Goal: Transaction & Acquisition: Purchase product/service

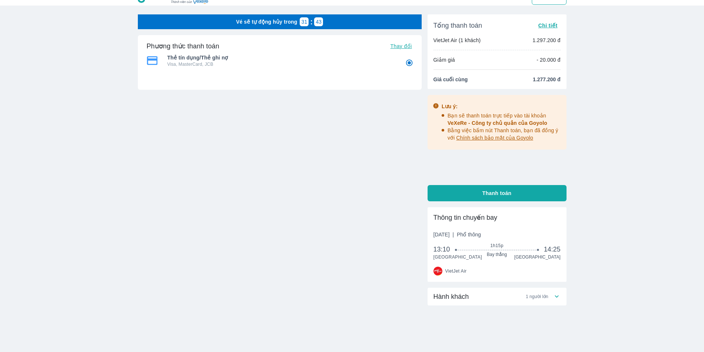
scroll to position [27, 0]
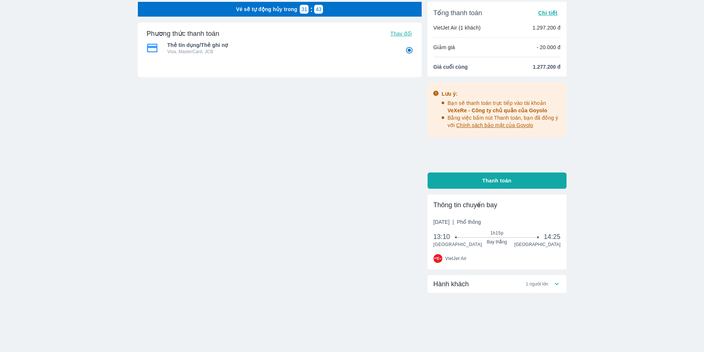
click at [532, 291] on div "Hành khách 1 người lớn" at bounding box center [497, 284] width 139 height 18
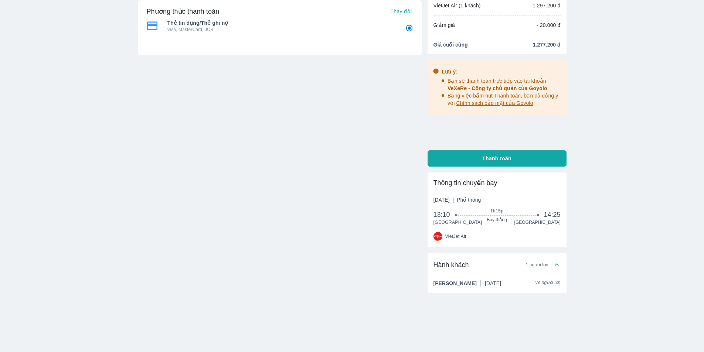
scroll to position [49, 0]
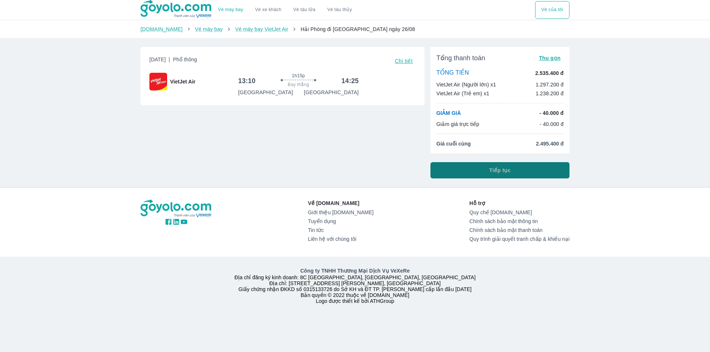
click at [485, 169] on button "Tiếp tục" at bounding box center [499, 170] width 139 height 16
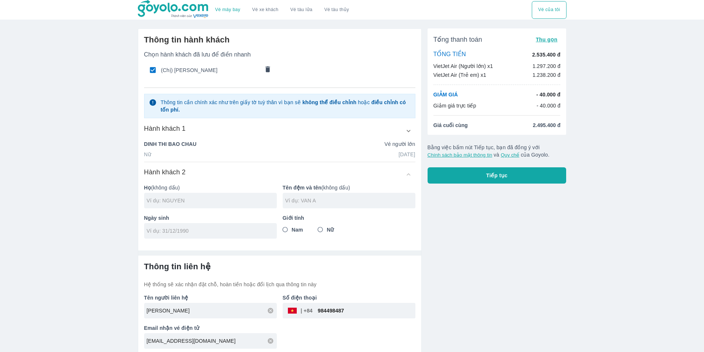
click at [266, 68] on icon "comments" at bounding box center [267, 69] width 4 height 6
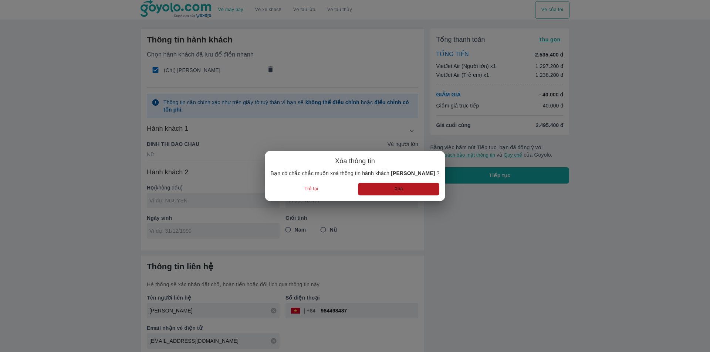
click at [401, 190] on button "Xoá" at bounding box center [398, 189] width 81 height 12
radio input "false"
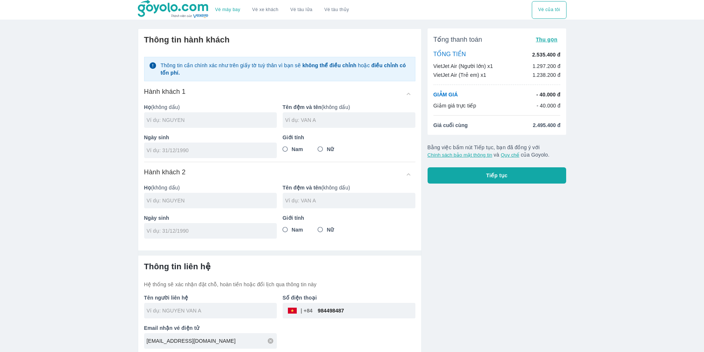
click at [194, 124] on input "text" at bounding box center [212, 119] width 130 height 7
click at [186, 120] on input "text" at bounding box center [212, 119] width 130 height 7
type input "HOANG"
type input "[PERSON_NAME]"
click at [172, 151] on input "tel" at bounding box center [208, 150] width 123 height 7
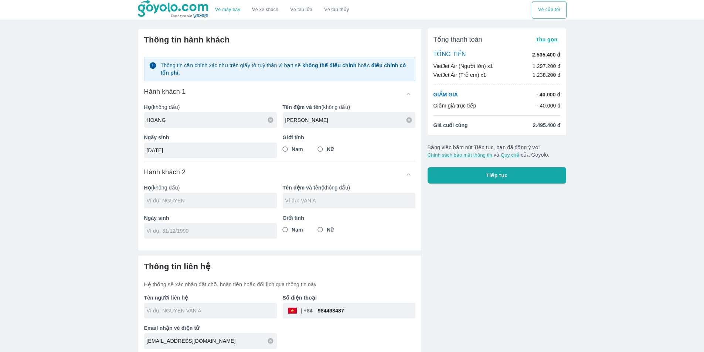
type input "[DATE]"
click at [321, 152] on input "Nữ" at bounding box center [320, 149] width 13 height 13
radio input "true"
click at [166, 200] on input "text" at bounding box center [212, 200] width 130 height 7
type input "[PERSON_NAME]"
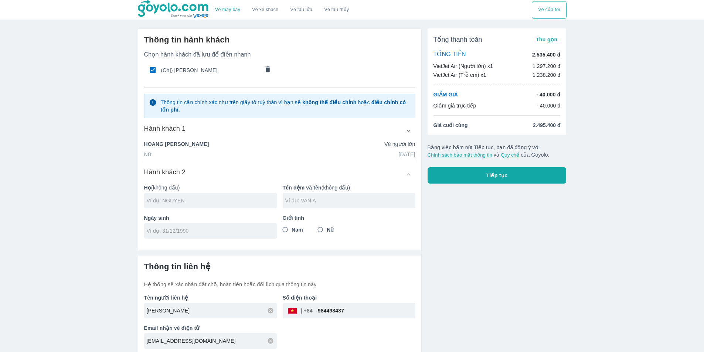
click at [166, 200] on input "text" at bounding box center [212, 200] width 130 height 7
type input "DINH"
click at [166, 200] on input "DINH" at bounding box center [212, 200] width 130 height 7
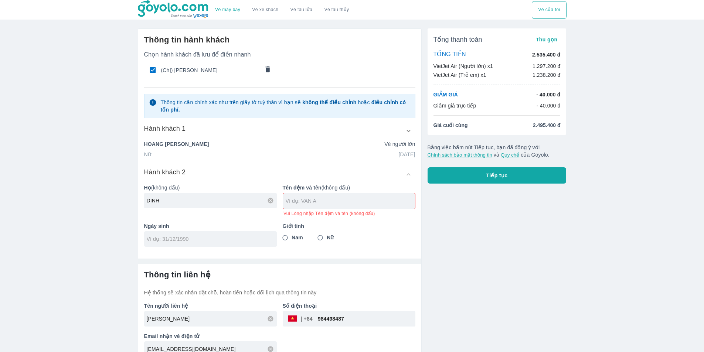
click at [306, 204] on input "text" at bounding box center [350, 200] width 129 height 7
type input "XUAN PHUC HOA"
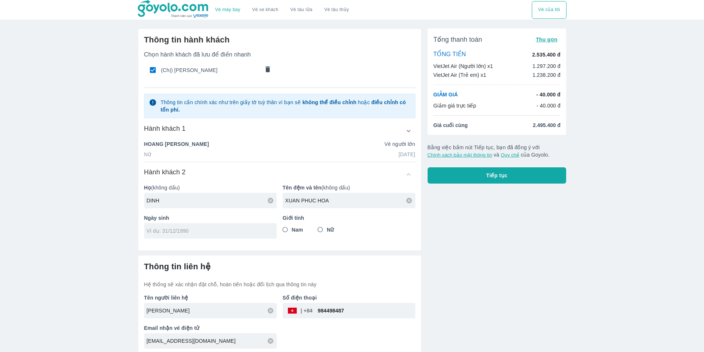
click at [211, 243] on div "Thông tin hành khách Chọn hành khách đã lưu để điền nhanh (Chị) HOANG THI PHUON…" at bounding box center [279, 137] width 283 height 216
click at [323, 228] on input "Nữ" at bounding box center [320, 229] width 13 height 13
radio input "true"
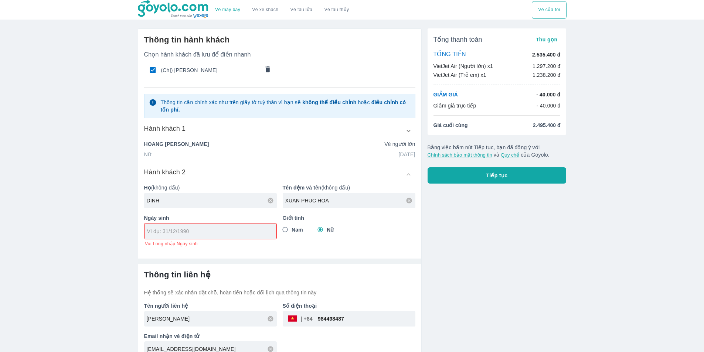
click at [235, 237] on div at bounding box center [211, 232] width 132 height 16
type input "[DATE]"
click at [290, 232] on input "Nam" at bounding box center [285, 229] width 13 height 13
radio input "true"
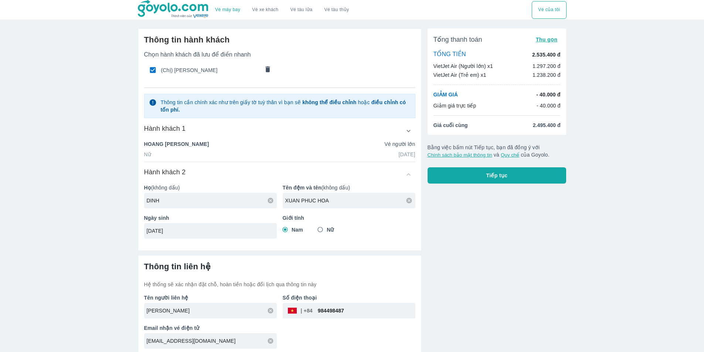
scroll to position [3, 0]
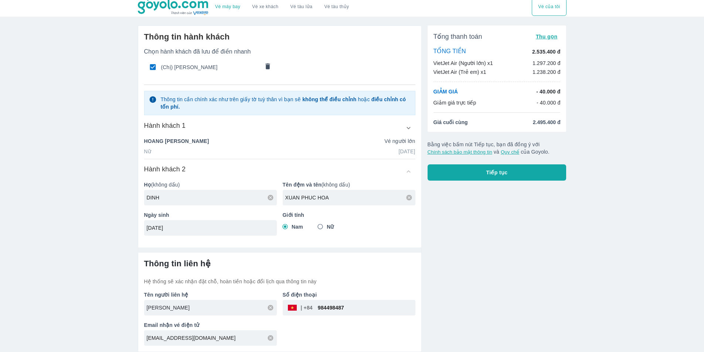
click at [224, 306] on input "[PERSON_NAME]" at bounding box center [212, 307] width 130 height 7
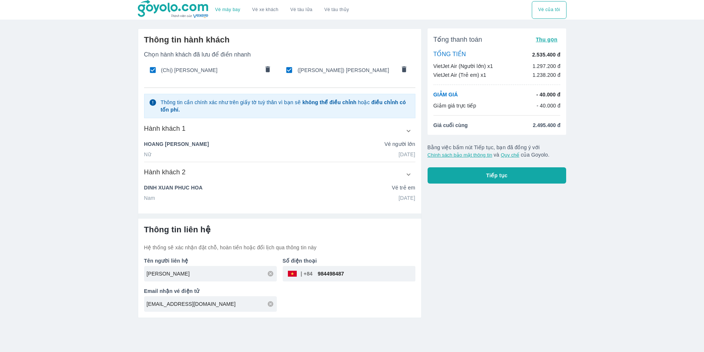
scroll to position [0, 0]
click at [466, 179] on button "Tiếp tục" at bounding box center [499, 175] width 139 height 16
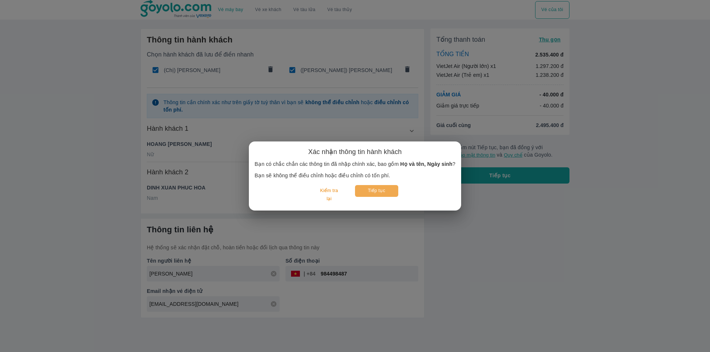
drag, startPoint x: 377, startPoint y: 193, endPoint x: 374, endPoint y: 198, distance: 6.4
click at [376, 194] on button "Tiếp tục" at bounding box center [376, 190] width 43 height 11
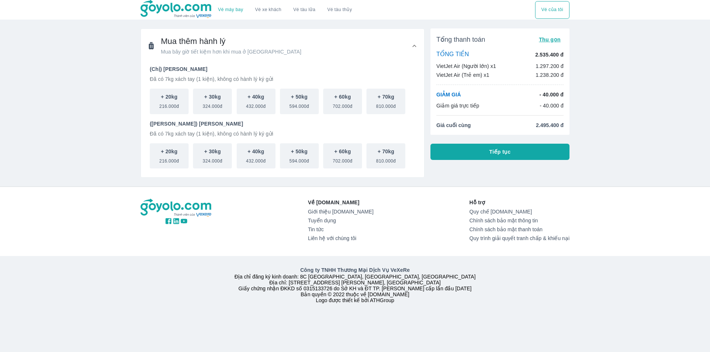
click at [465, 152] on button "Tiếp tục" at bounding box center [499, 152] width 139 height 16
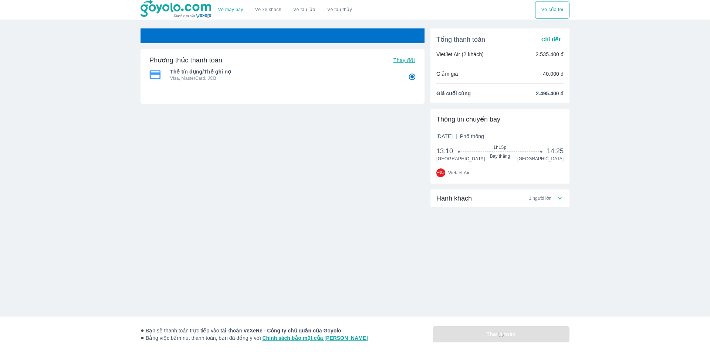
radio input "false"
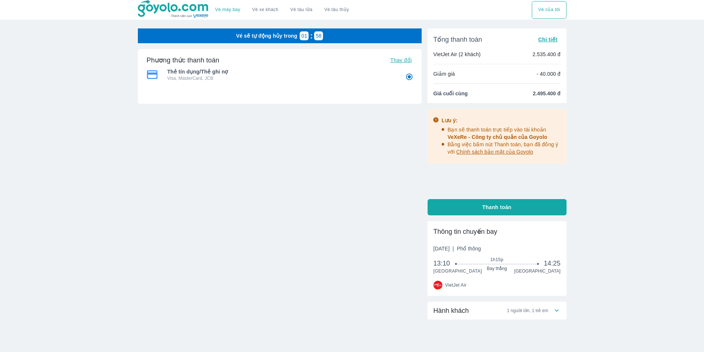
click at [521, 311] on span "1 người lớn, 1 trẻ em" at bounding box center [527, 311] width 41 height 6
